Goal: Transaction & Acquisition: Purchase product/service

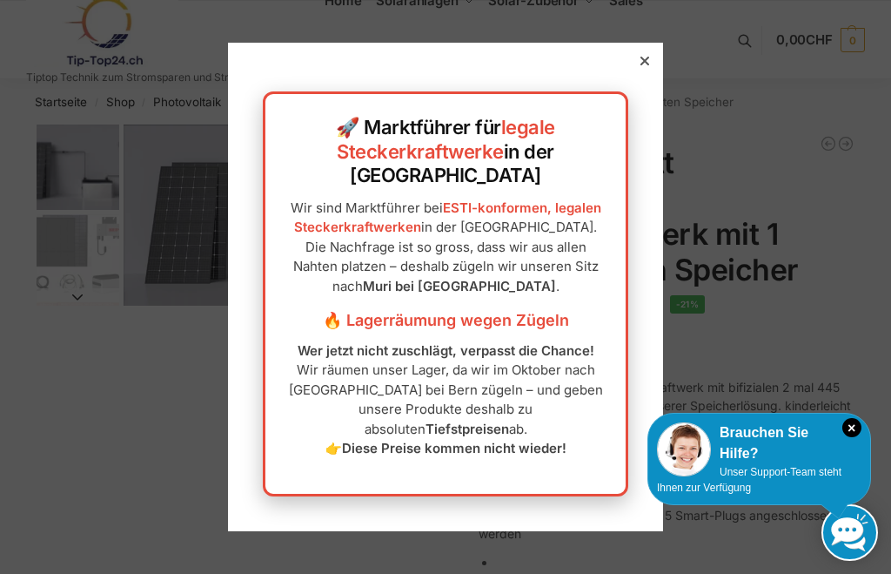
click at [658, 91] on div "🚀 Marktführer für legale Steckerkraftwerke in der [GEOGRAPHIC_DATA] Wir sind Ma…" at bounding box center [445, 286] width 435 height 487
click at [647, 65] on icon at bounding box center [645, 61] width 9 height 9
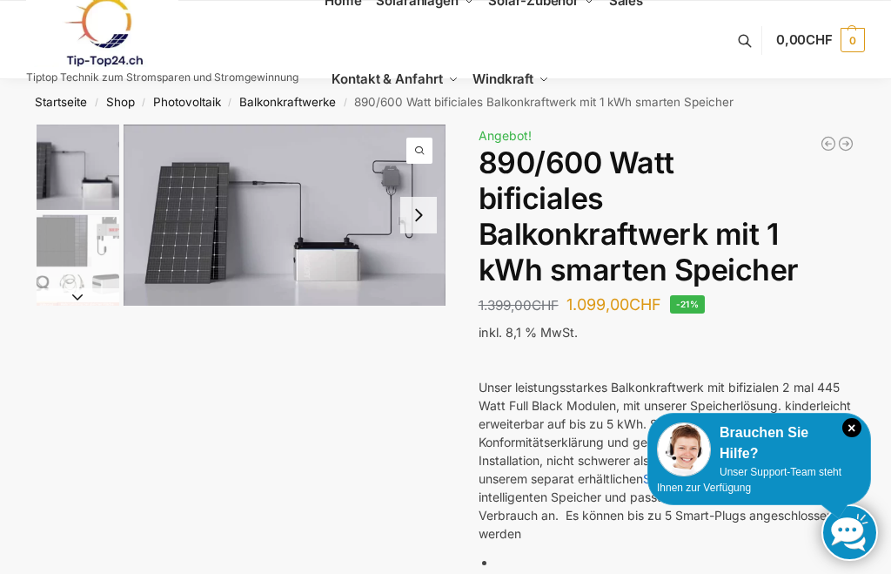
click at [854, 412] on p "Unser leistungsstarkes Balkonkraftwerk mit bifizialen 2 mal 445 Watt Full Black…" at bounding box center [667, 460] width 377 height 164
click at [852, 434] on icon "×" at bounding box center [852, 427] width 19 height 19
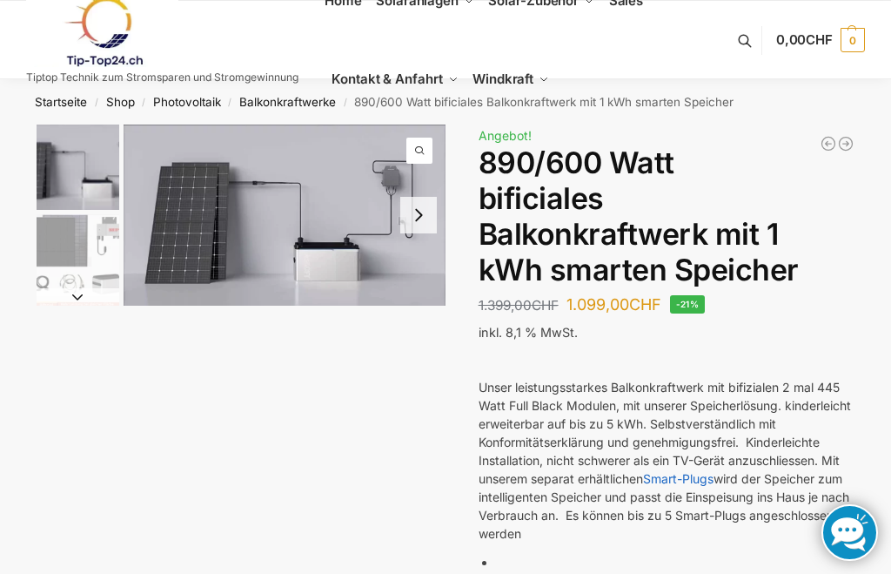
click at [285, 103] on link "Balkonkraftwerke" at bounding box center [287, 102] width 97 height 14
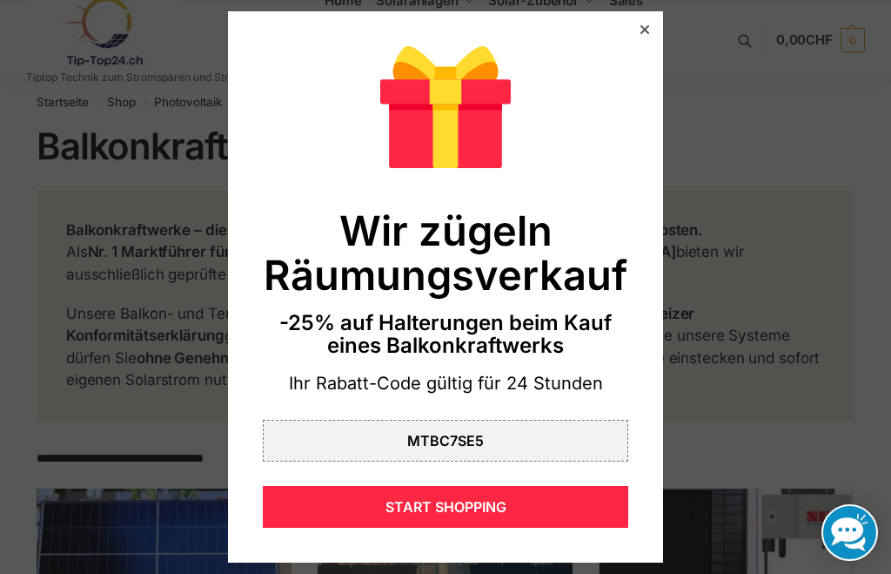
click at [653, 23] on div "Wir zügeln Räumungsverkauf -25% auf Halterungen beim Kauf eines Balkonkraftwerk…" at bounding box center [445, 287] width 435 height 552
click at [648, 31] on icon at bounding box center [645, 29] width 9 height 9
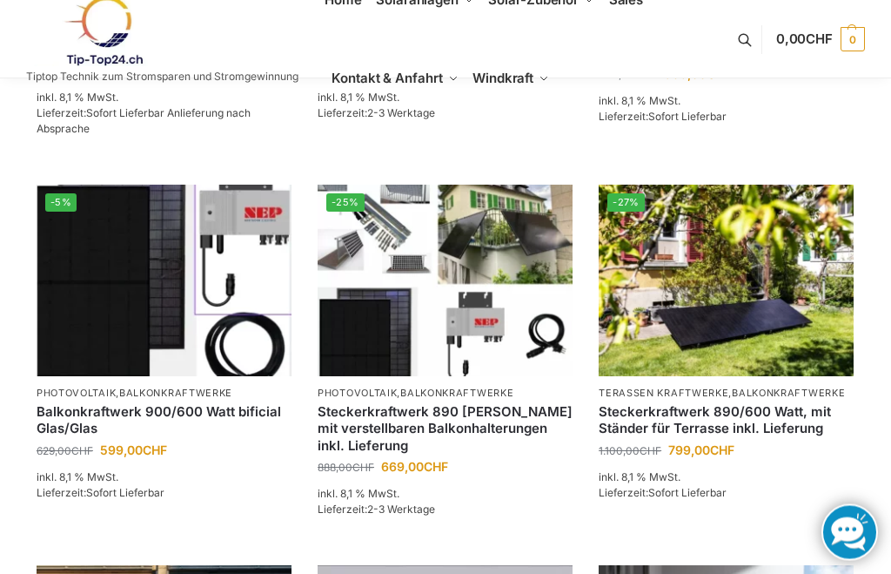
scroll to position [680, 0]
click at [476, 326] on img at bounding box center [445, 280] width 255 height 191
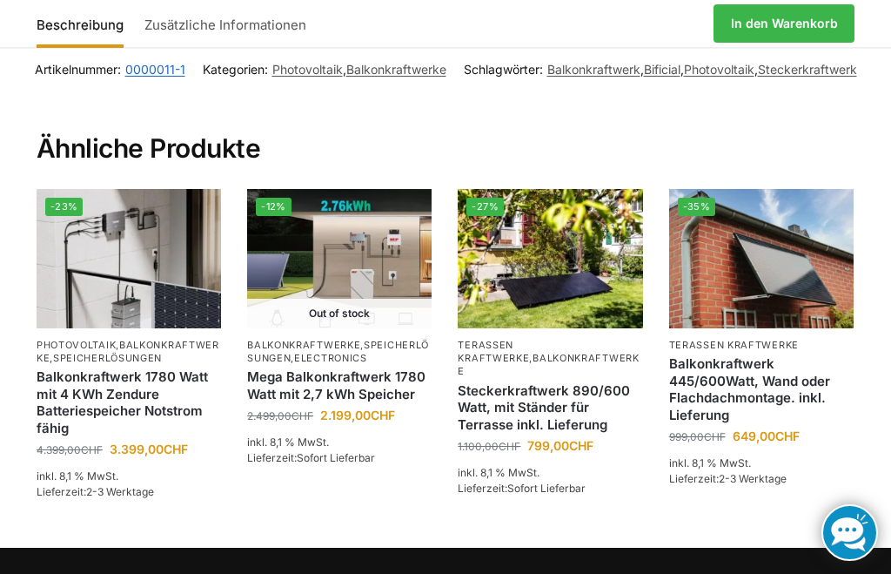
scroll to position [2457, 0]
